Goal: Task Accomplishment & Management: Manage account settings

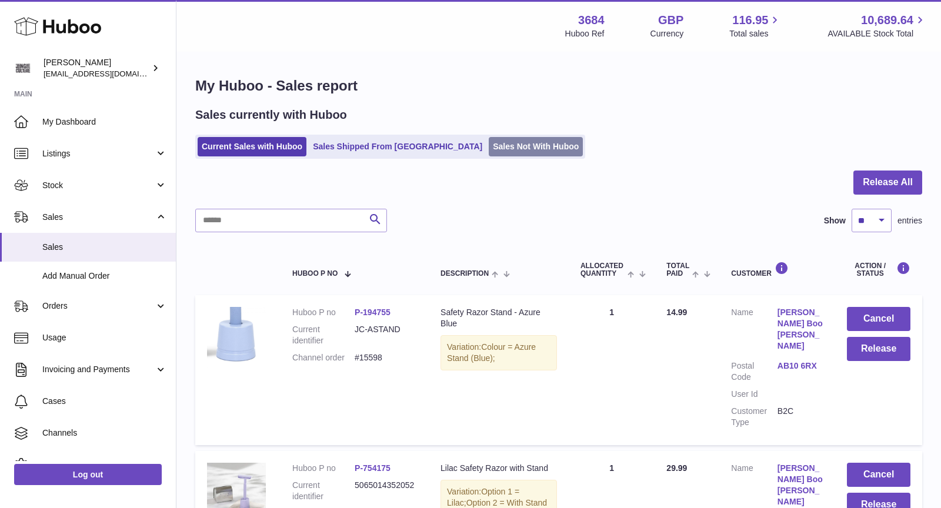
click at [489, 145] on link "Sales Not With Huboo" at bounding box center [536, 146] width 94 height 19
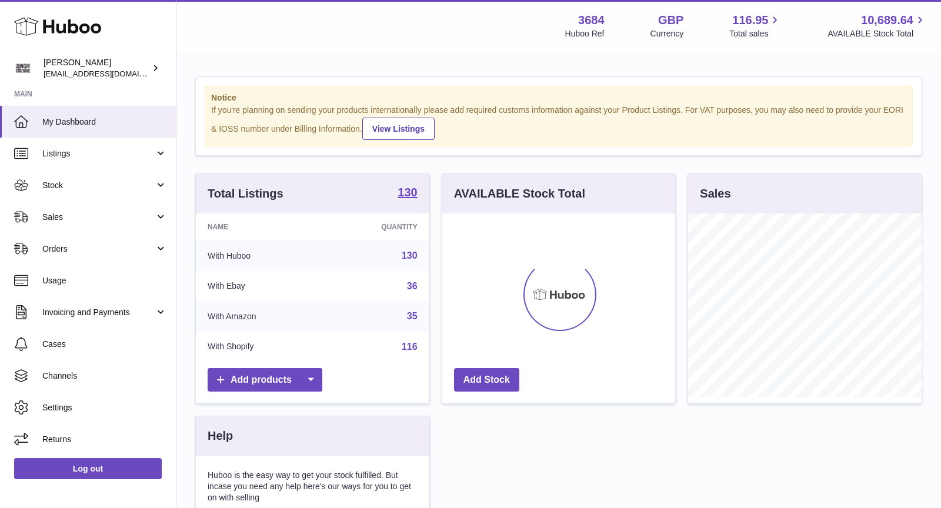
scroll to position [183, 233]
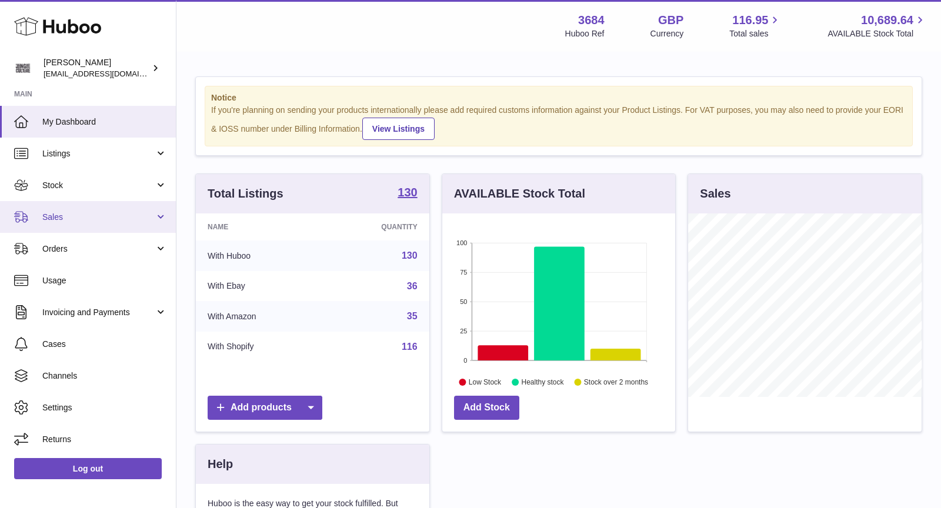
click at [78, 215] on span "Sales" at bounding box center [98, 217] width 112 height 11
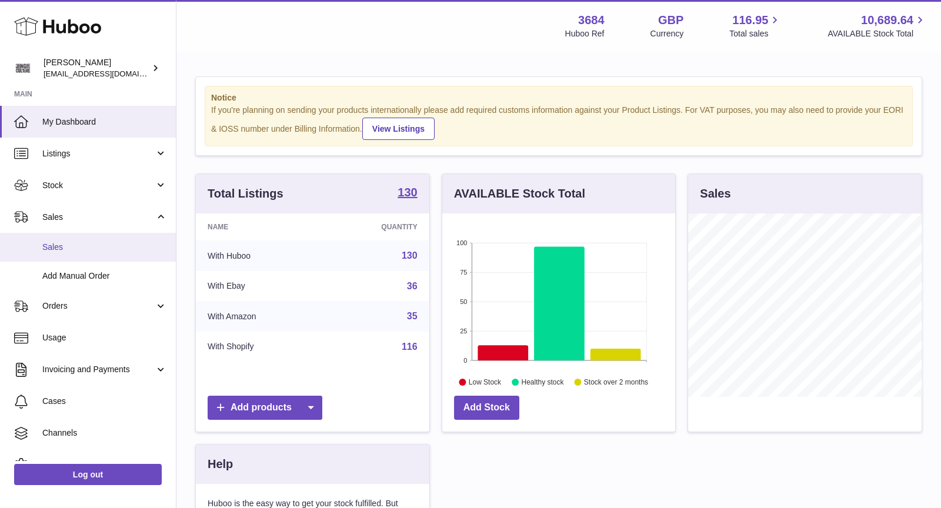
click at [89, 245] on span "Sales" at bounding box center [104, 247] width 125 height 11
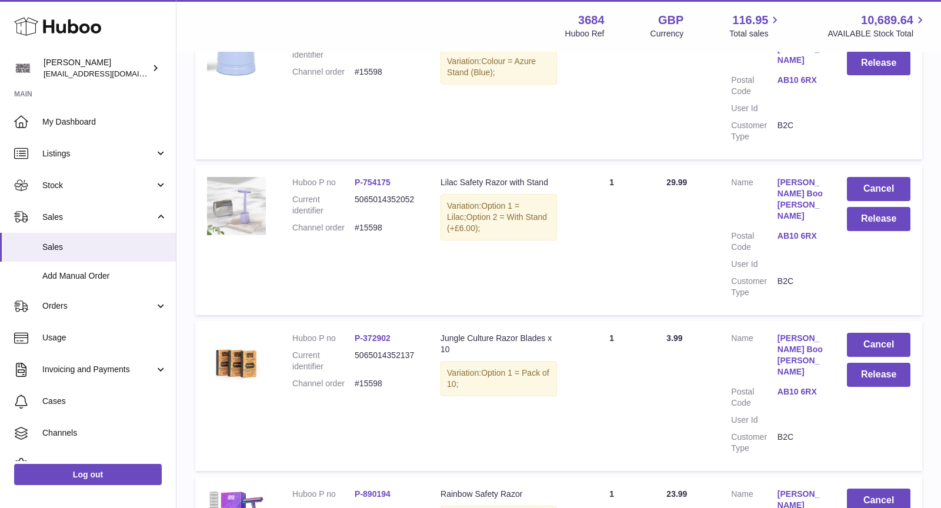
scroll to position [325, 0]
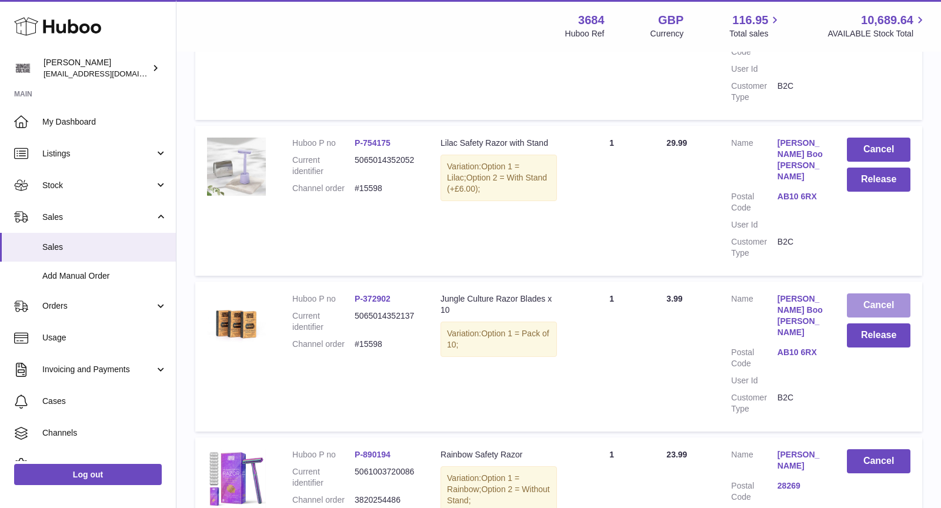
click at [878, 293] on button "Cancel" at bounding box center [879, 305] width 64 height 24
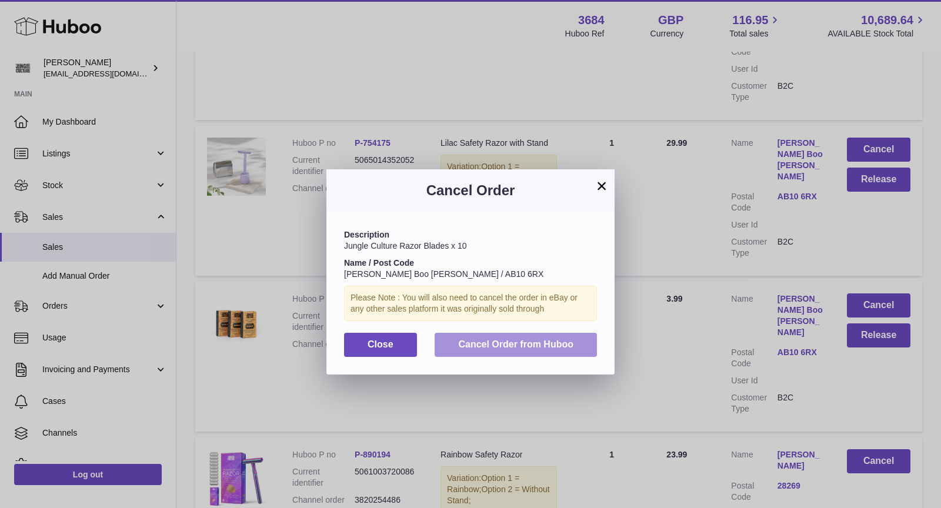
click at [548, 348] on span "Cancel Order from Huboo" at bounding box center [515, 344] width 115 height 10
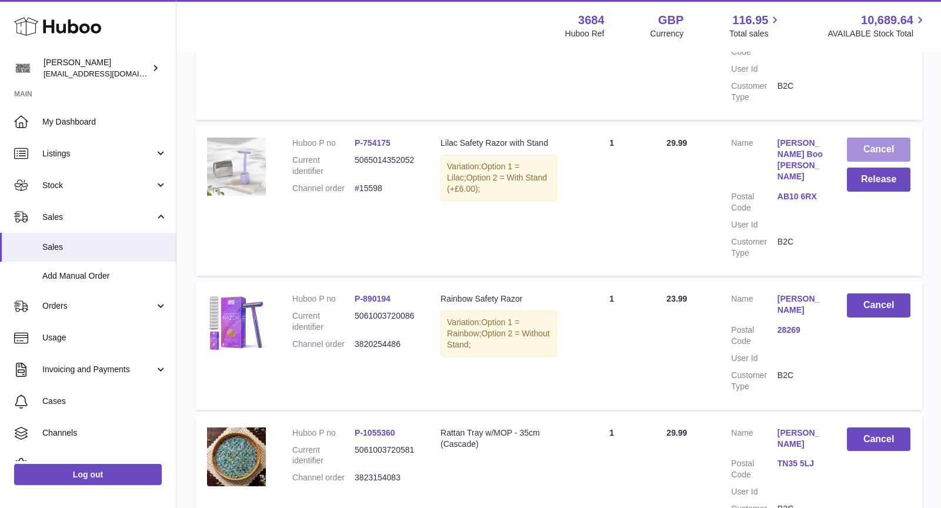
click at [880, 138] on button "Cancel" at bounding box center [879, 150] width 64 height 24
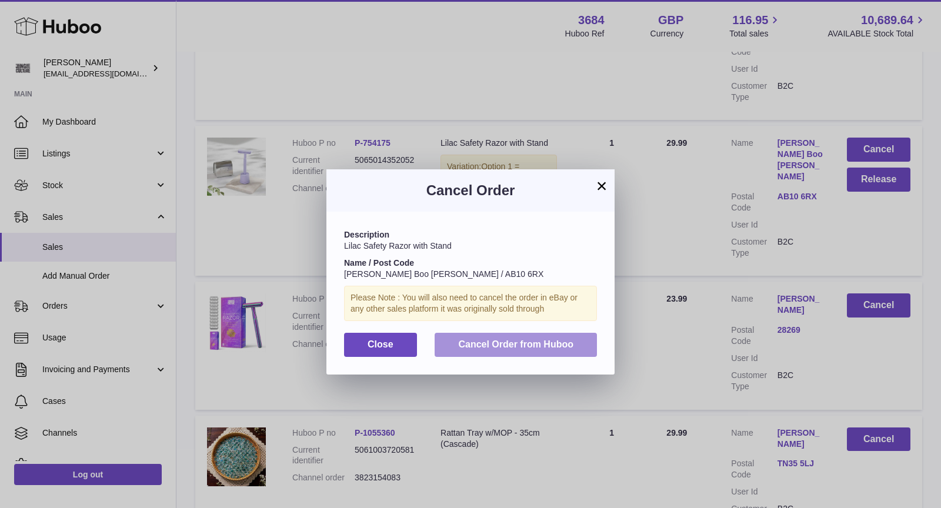
click at [504, 344] on span "Cancel Order from Huboo" at bounding box center [515, 344] width 115 height 10
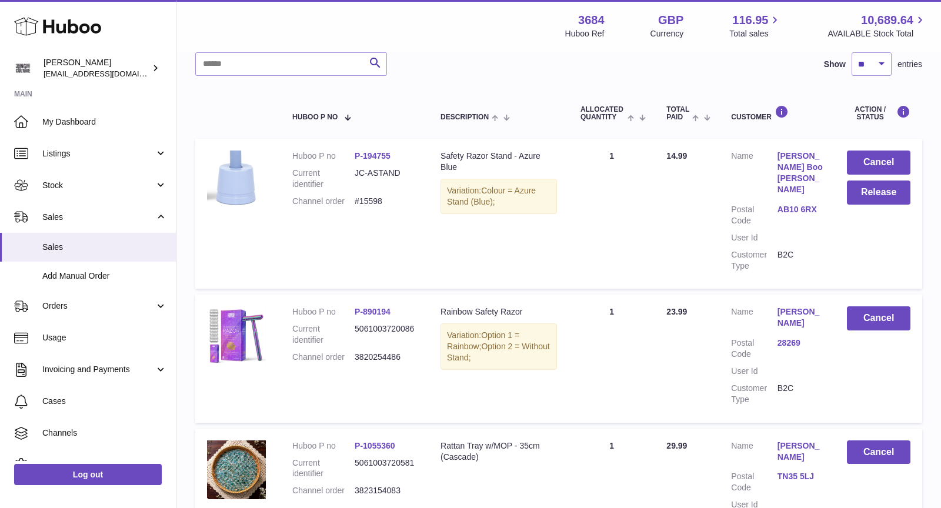
scroll to position [133, 0]
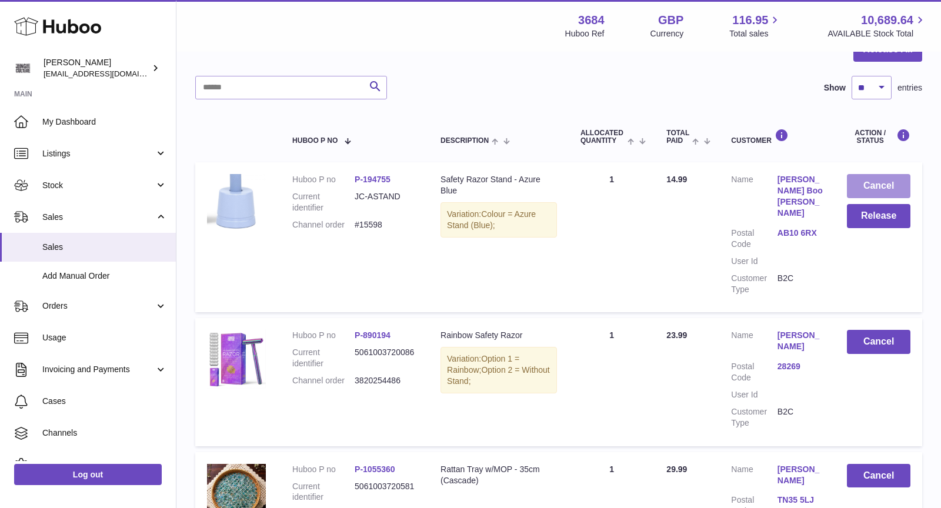
click at [879, 182] on button "Cancel" at bounding box center [879, 186] width 64 height 24
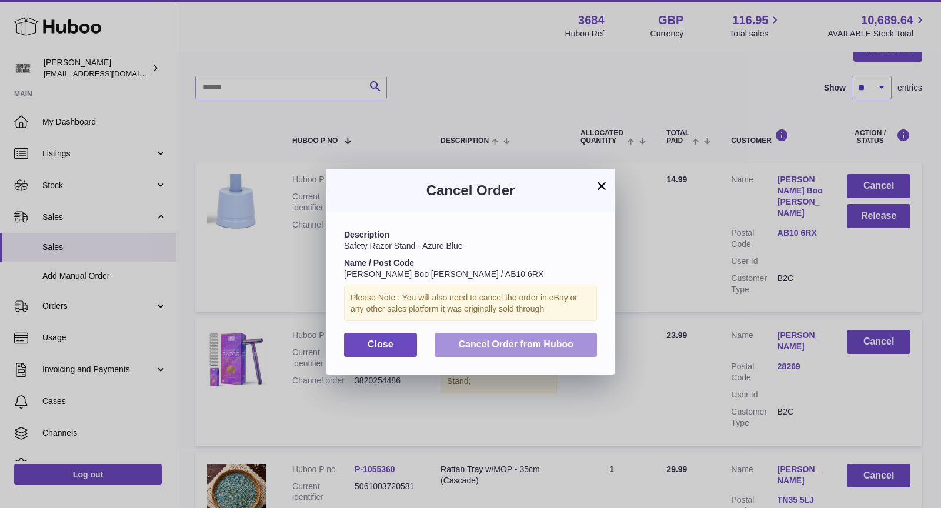
click at [549, 336] on button "Cancel Order from Huboo" at bounding box center [516, 345] width 162 height 24
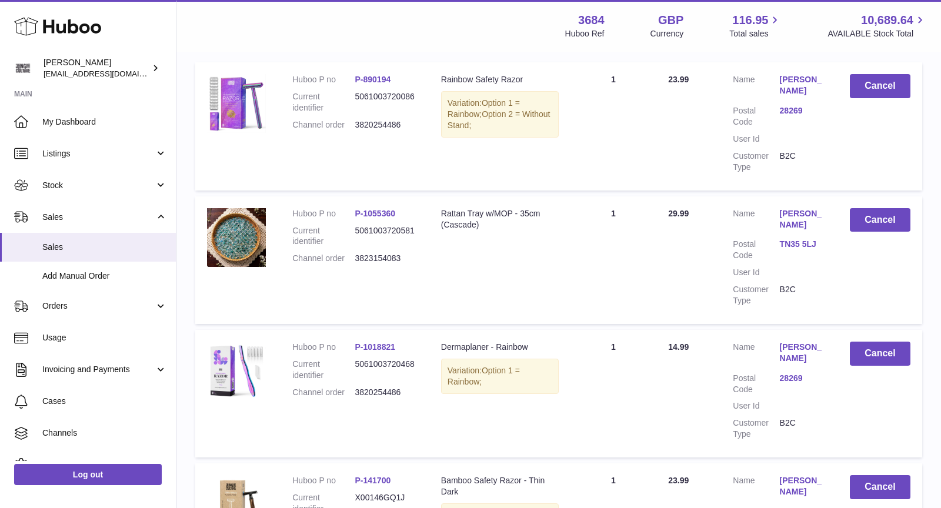
scroll to position [0, 0]
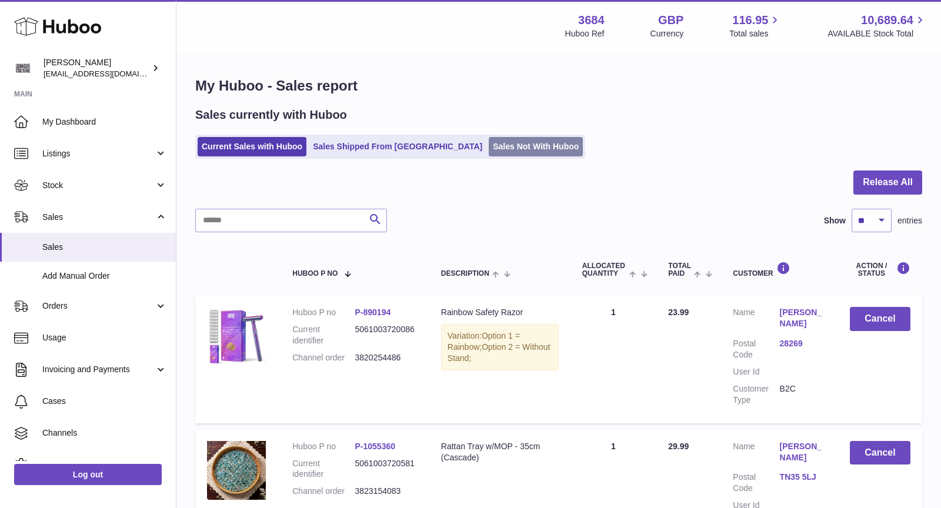
click at [489, 145] on link "Sales Not With Huboo" at bounding box center [536, 146] width 94 height 19
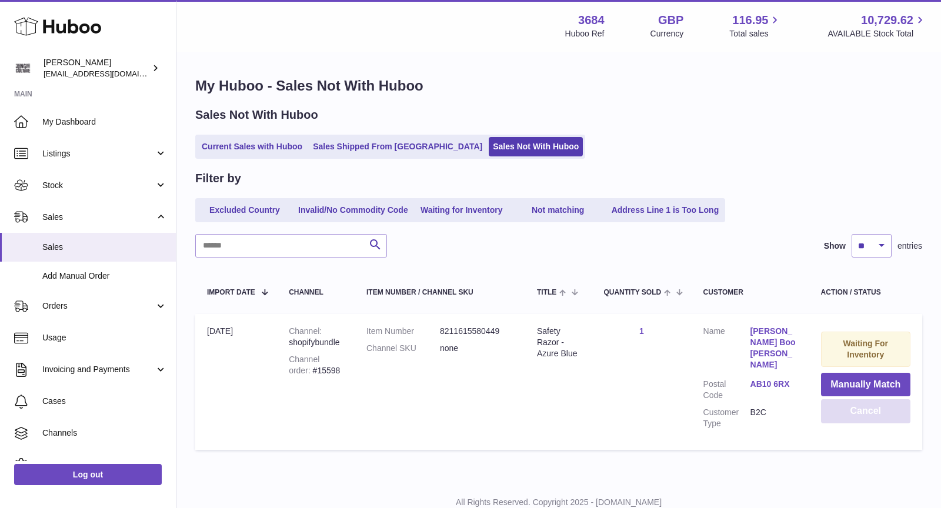
click at [877, 413] on button "Cancel" at bounding box center [865, 411] width 89 height 24
